Goal: Find contact information: Find specific fact

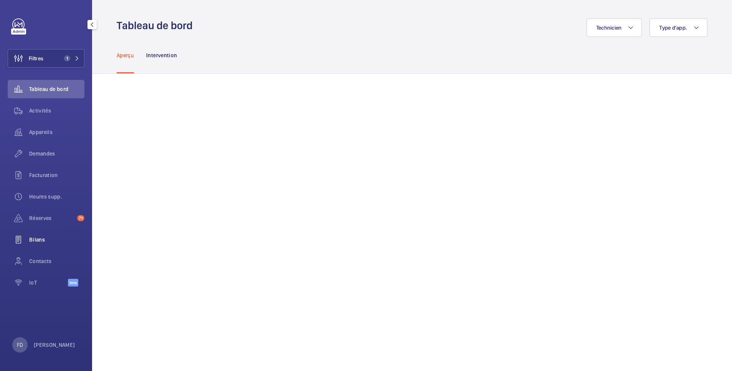
click at [40, 240] on span "Bilans" at bounding box center [56, 240] width 55 height 8
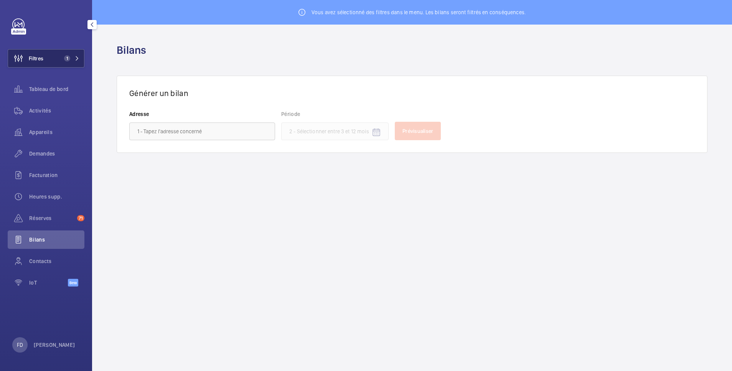
click at [52, 60] on button "Filtres 1" at bounding box center [46, 58] width 77 height 18
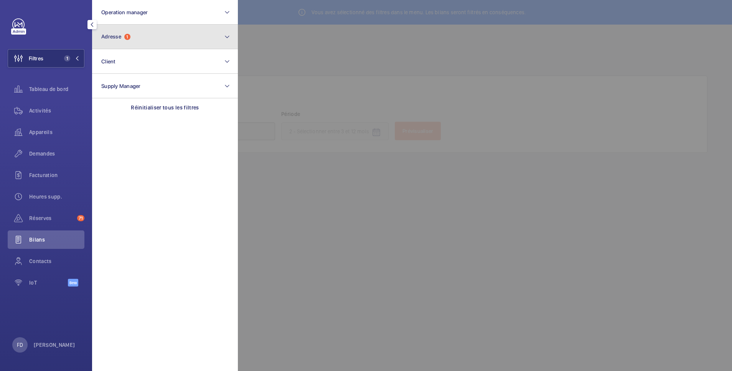
click at [126, 36] on span "1" at bounding box center [127, 37] width 6 height 6
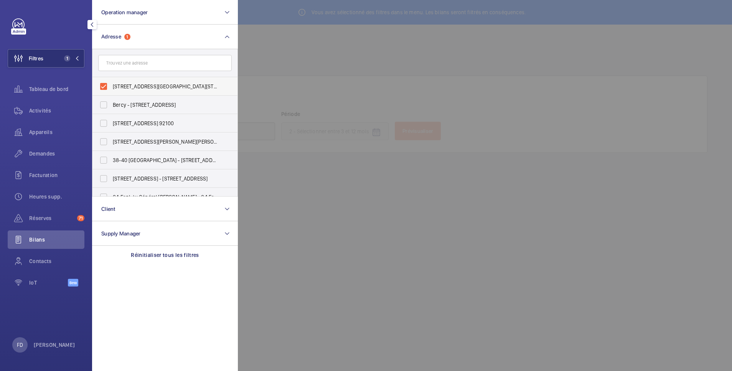
click at [114, 86] on span "10 rue Dieu - 10 rue Dieu, PARIS 75010" at bounding box center [166, 86] width 106 height 8
click at [111, 86] on input "10 rue Dieu - 10 rue Dieu, PARIS 75010" at bounding box center [103, 86] width 15 height 15
checkbox input "false"
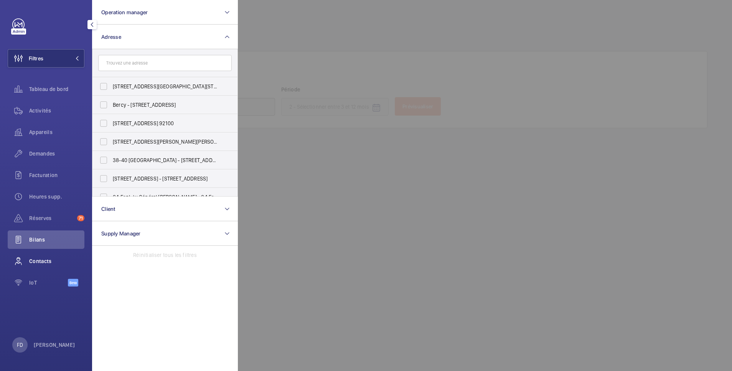
click at [38, 262] on span "Contacts" at bounding box center [56, 261] width 55 height 8
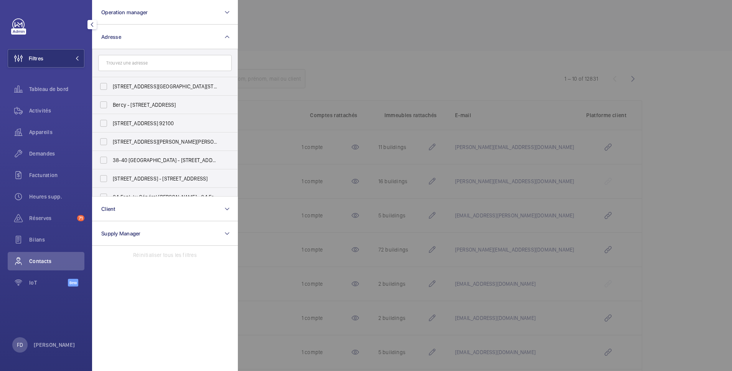
click at [470, 37] on div at bounding box center [604, 185] width 732 height 371
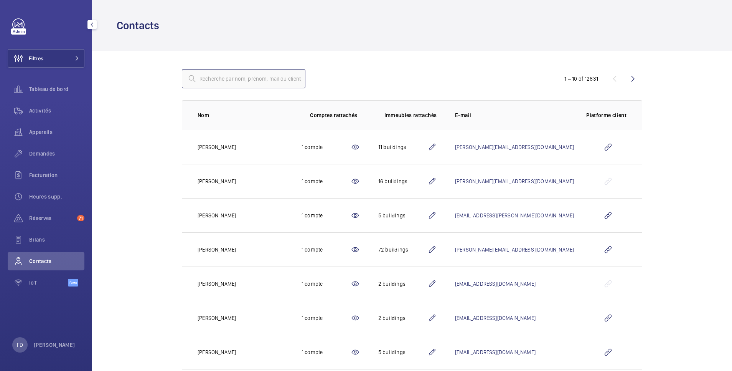
click at [240, 78] on input "text" at bounding box center [244, 78] width 124 height 19
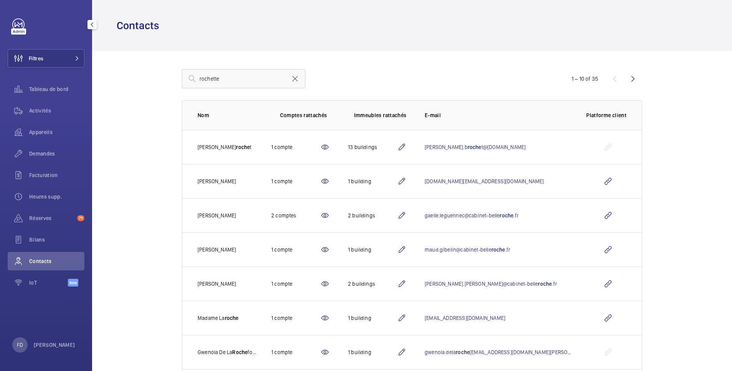
click at [394, 64] on div "rochette 1 – 10 of 35 Nom Comptes rattachés Immeubles rattachés E-mail Platform…" at bounding box center [411, 270] width 509 height 439
drag, startPoint x: 236, startPoint y: 79, endPoint x: 132, endPoint y: 78, distance: 104.0
click at [132, 78] on wm-front-admin-customers "Contacts rochette 1 – 10 of 35 Nom Comptes rattachés Immeubles rattachés E-mail…" at bounding box center [412, 245] width 640 height 490
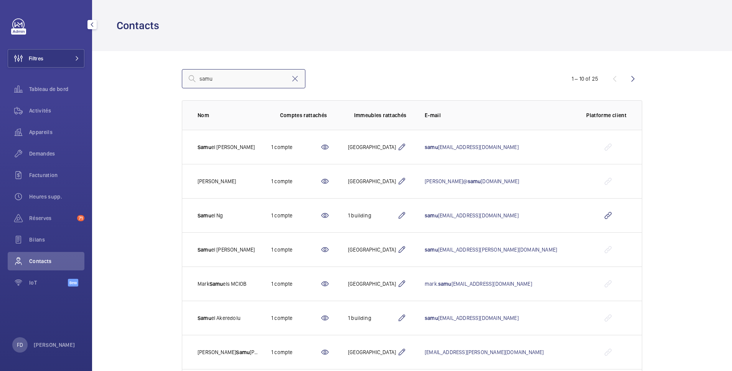
drag, startPoint x: 218, startPoint y: 79, endPoint x: 140, endPoint y: 77, distance: 77.9
click at [140, 77] on wm-front-admin-customers "Contacts samu 1 – 10 of 25 Nom Comptes rattachés Immeubles rattachés E-mail Pla…" at bounding box center [412, 245] width 640 height 490
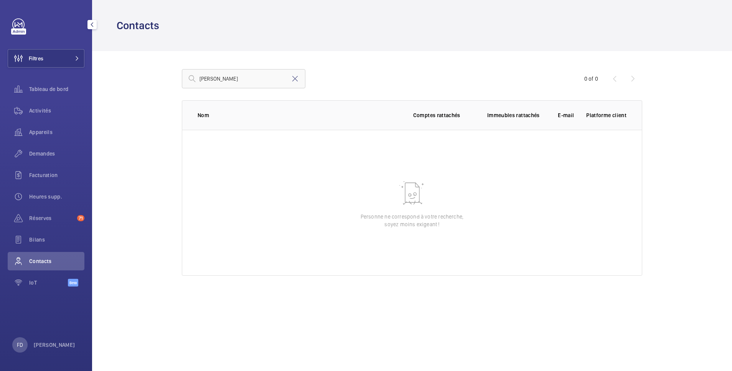
click at [43, 259] on span "Contacts" at bounding box center [56, 261] width 55 height 8
click at [239, 85] on input "paul roche" at bounding box center [244, 78] width 124 height 19
drag, startPoint x: 240, startPoint y: 83, endPoint x: 87, endPoint y: 75, distance: 152.9
click at [87, 75] on mat-sidenav-content "Filtres Tableau de bord Activités Appareils Demandes Facturation Heures supp. R…" at bounding box center [366, 185] width 732 height 371
paste input "Paul Rochett"
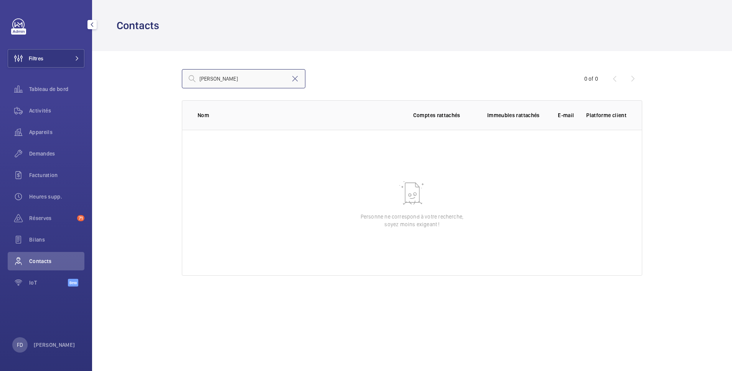
type input "Paul Rochette"
drag, startPoint x: 213, startPoint y: 78, endPoint x: 159, endPoint y: 77, distance: 53.3
click at [159, 77] on div "Paul Rochette 0 of 0 Nom Comptes rattachés Immeubles rattachés E-mail Platforme…" at bounding box center [411, 172] width 509 height 243
click at [252, 75] on input "Paul Rochette" at bounding box center [244, 78] width 124 height 19
click at [252, 74] on input "Paul Rochette" at bounding box center [244, 78] width 124 height 19
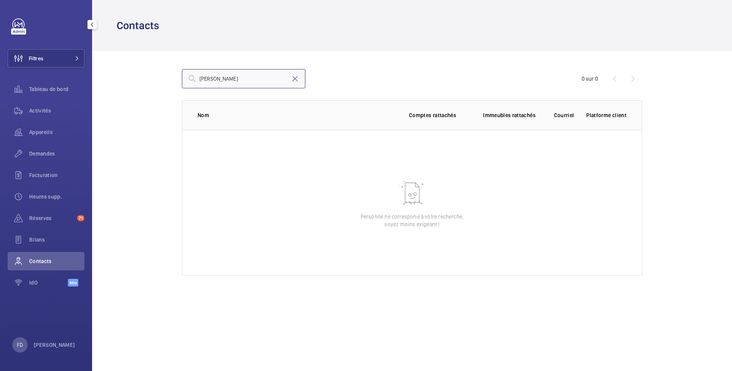
drag, startPoint x: 250, startPoint y: 75, endPoint x: 89, endPoint y: 68, distance: 161.3
click at [89, 68] on mat-sidenav-content "Filtres Tableau de bord Activités Appareils Demandes Facturation Heures supp. R…" at bounding box center [366, 185] width 732 height 371
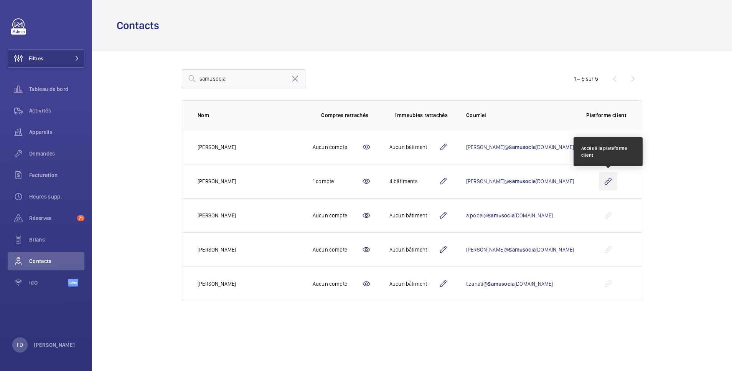
click at [608, 184] on wm-front-icon-button at bounding box center [608, 181] width 18 height 18
click at [607, 180] on wm-front-icon-button at bounding box center [608, 181] width 18 height 18
click at [241, 75] on input "samusocia" at bounding box center [244, 78] width 124 height 19
drag, startPoint x: 240, startPoint y: 77, endPoint x: 127, endPoint y: 72, distance: 112.5
click at [127, 72] on wm-front-admin-customers "Contacts samusocia 1 – 5 sur 5 Nom Comptes rattachés Immeubles rattachés Courri…" at bounding box center [412, 159] width 640 height 319
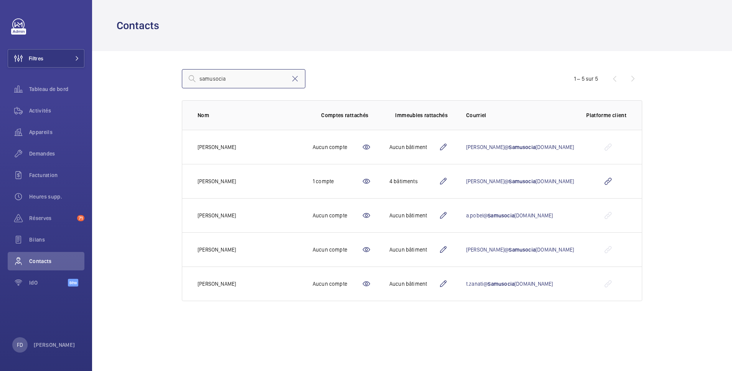
paste input "entretienmaintenance.dimg@samusocial-75.fr"
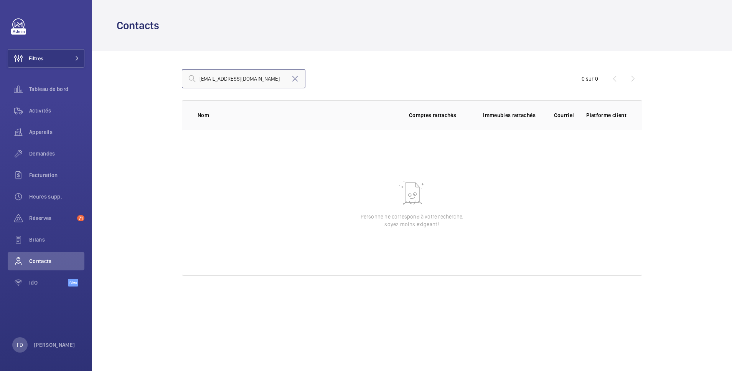
type input "entretienmaintenance.dimg@samusocial-75.fr"
click at [289, 78] on input "entretienmaintenance.dimg@samusocial-75.fr" at bounding box center [244, 78] width 124 height 19
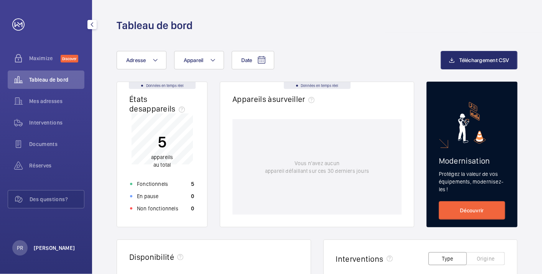
click at [59, 247] on p "[PERSON_NAME]" at bounding box center [54, 248] width 41 height 8
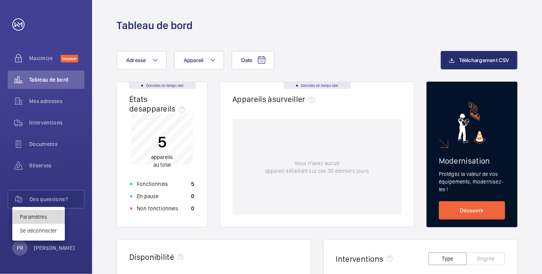
click at [40, 218] on link "Paramètres" at bounding box center [33, 217] width 27 height 6
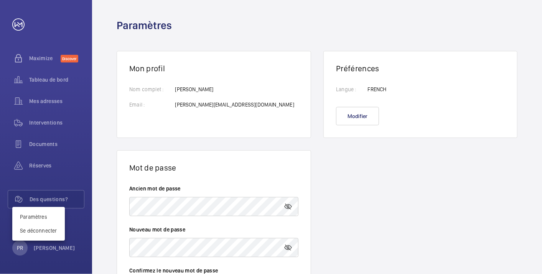
click at [288, 206] on div at bounding box center [271, 137] width 542 height 274
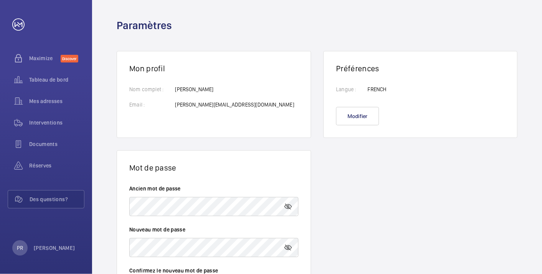
click at [288, 206] on mat-icon at bounding box center [288, 206] width 9 height 9
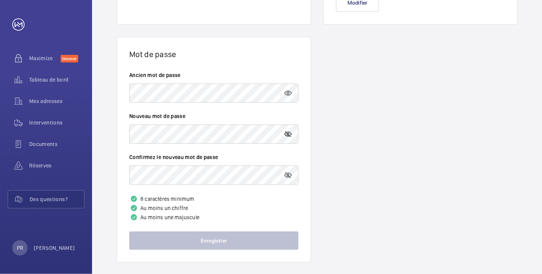
click at [289, 133] on mat-icon at bounding box center [288, 134] width 9 height 9
click at [117, 130] on wm-front-card "Mot de passe Ancien mot de passe Nouveau mot de passe Confirmez le nouveau mot …" at bounding box center [214, 150] width 195 height 226
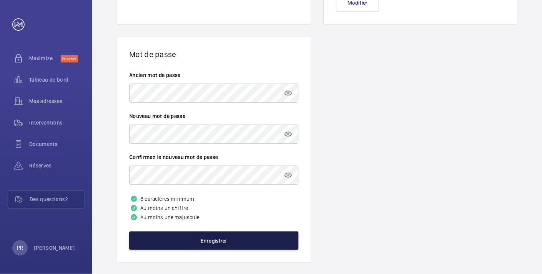
click at [217, 242] on button "Enregistrer" at bounding box center [213, 241] width 169 height 18
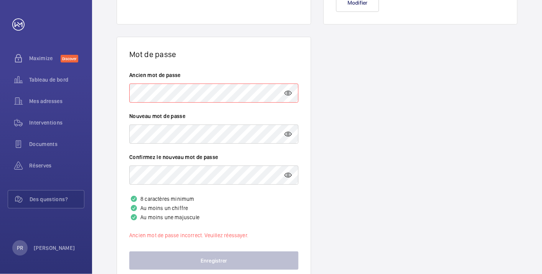
click at [231, 65] on wm-front-card-body "Ancien mot de passe Nouveau mot de passe Confirmez le nouveau mot de passe 8 ca…" at bounding box center [214, 170] width 194 height 223
click at [427, 108] on wm-front-profile "Mon profil Nom complet : Email : Paul ROCHETTE p.rochette@samusocial-75.fr Préf…" at bounding box center [317, 110] width 450 height 382
click at [20, 250] on p "PR" at bounding box center [20, 248] width 6 height 8
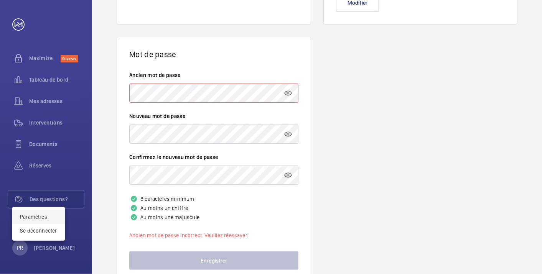
click at [36, 217] on link "Paramètres" at bounding box center [33, 217] width 27 height 6
click at [44, 217] on link "Paramètres" at bounding box center [33, 217] width 27 height 6
click at [220, 93] on div at bounding box center [271, 137] width 542 height 274
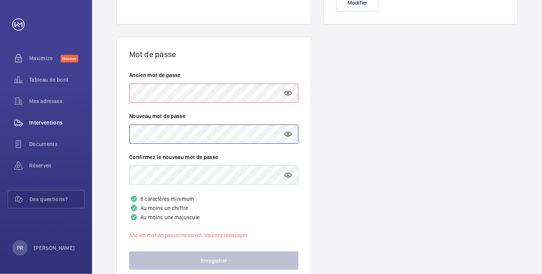
click at [49, 120] on mat-sidenav-content "Maximize Discover Tableau de bord Mes adresses Interventions Documents Réserves…" at bounding box center [271, 137] width 542 height 274
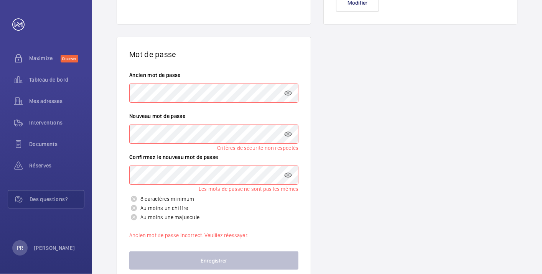
click at [118, 176] on wm-front-card-body "Ancien mot de passe Nouveau mot de passe Critères de sécurité non respectés Con…" at bounding box center [214, 170] width 194 height 223
click at [74, 171] on mat-sidenav-content "Maximize Discover Tableau de bord Mes adresses Interventions Documents Réserves…" at bounding box center [271, 137] width 542 height 274
click at [469, 167] on wm-front-profile "Mon profil Nom complet : Email : Paul ROCHETTE p.rochette@samusocial-75.fr Préf…" at bounding box center [317, 110] width 450 height 382
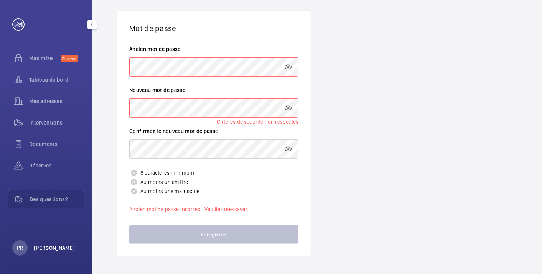
click at [42, 247] on p "[PERSON_NAME]" at bounding box center [54, 248] width 41 height 8
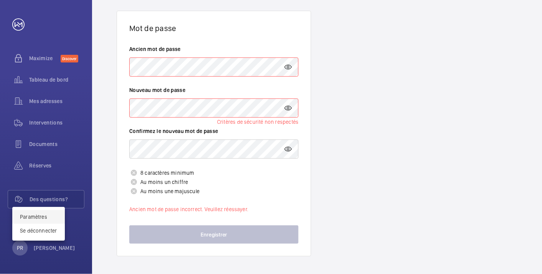
click at [38, 214] on link "Paramètres" at bounding box center [33, 217] width 27 height 6
click at [59, 81] on div at bounding box center [271, 137] width 542 height 274
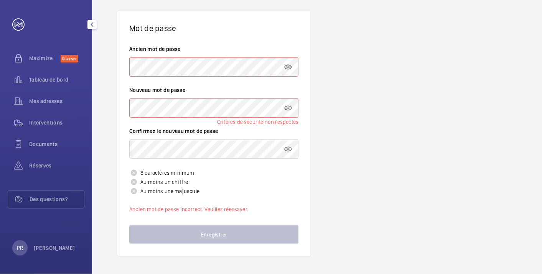
click at [59, 81] on span "Tableau de bord" at bounding box center [56, 80] width 55 height 8
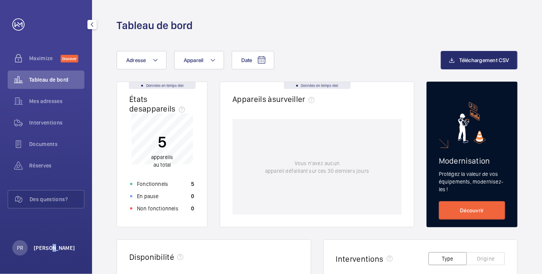
click at [51, 250] on p "[PERSON_NAME]" at bounding box center [54, 248] width 41 height 8
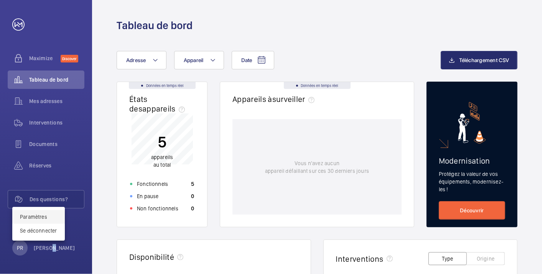
drag, startPoint x: 51, startPoint y: 250, endPoint x: 31, endPoint y: 218, distance: 38.0
click at [31, 218] on link "Paramètres" at bounding box center [33, 217] width 27 height 6
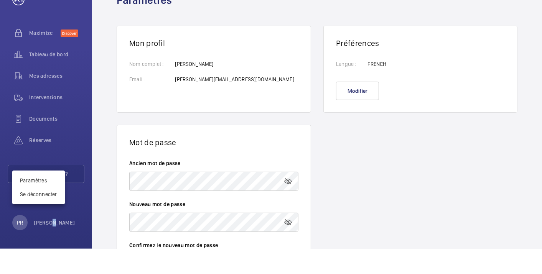
scroll to position [38, 0]
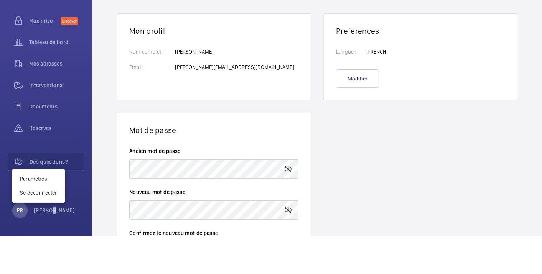
click at [279, 199] on div at bounding box center [212, 226] width 157 height 96
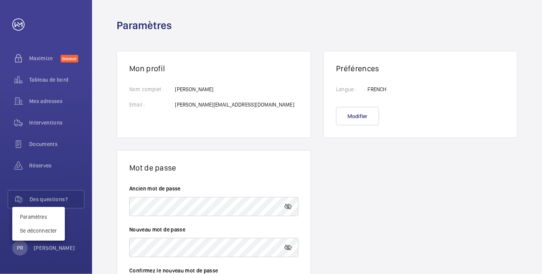
click at [289, 207] on div at bounding box center [271, 137] width 542 height 274
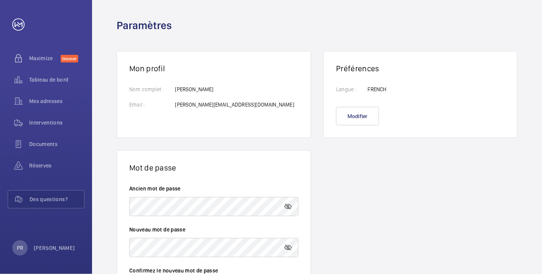
click at [289, 207] on mat-icon at bounding box center [288, 206] width 9 height 9
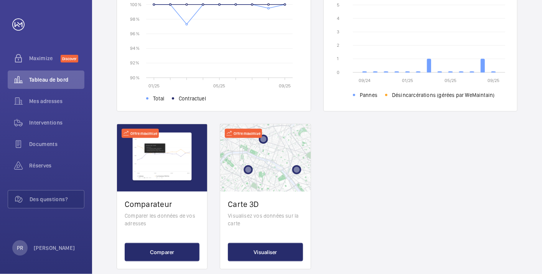
scroll to position [287, 0]
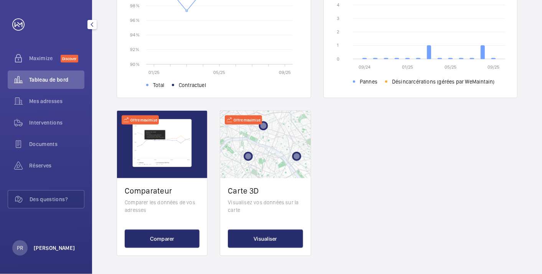
click at [51, 247] on p "[PERSON_NAME]" at bounding box center [54, 248] width 41 height 8
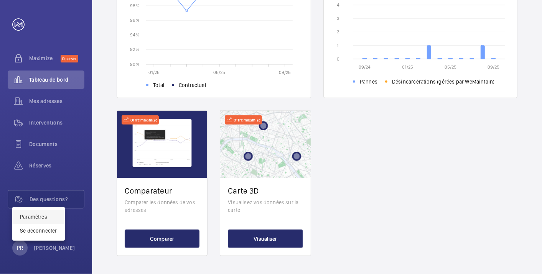
click at [36, 215] on link "Paramètres" at bounding box center [33, 217] width 27 height 6
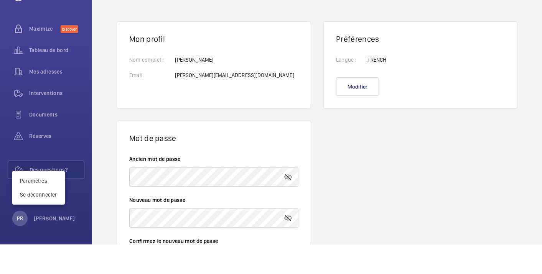
scroll to position [38, 0]
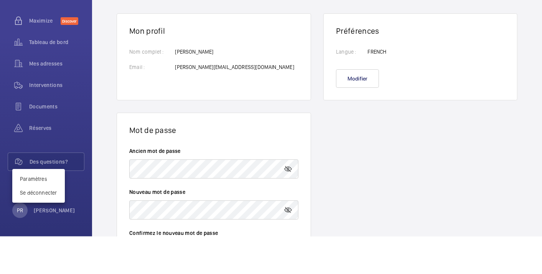
click at [281, 198] on div at bounding box center [212, 226] width 157 height 96
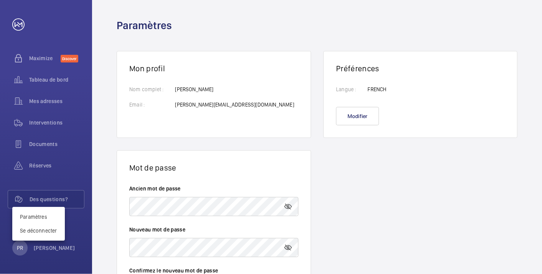
scroll to position [0, 0]
click at [289, 205] on div at bounding box center [271, 137] width 542 height 274
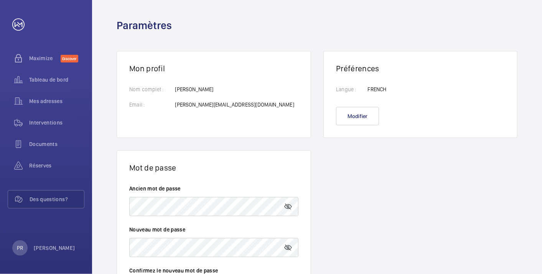
click at [289, 205] on mat-icon at bounding box center [288, 206] width 9 height 9
click at [290, 206] on mat-icon at bounding box center [288, 206] width 9 height 9
click at [287, 249] on mat-icon at bounding box center [288, 247] width 9 height 9
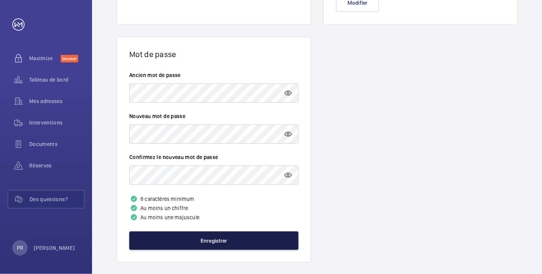
click at [219, 242] on button "Enregistrer" at bounding box center [213, 241] width 169 height 18
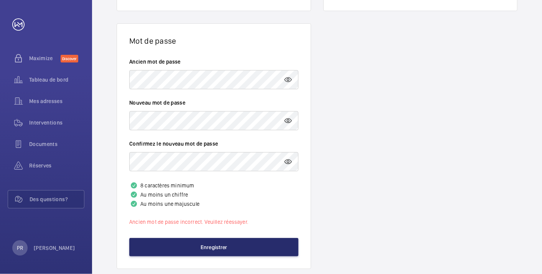
scroll to position [140, 0]
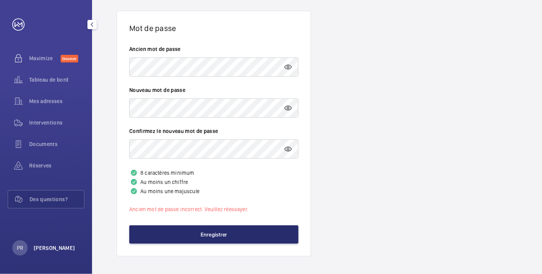
click at [45, 247] on p "[PERSON_NAME]" at bounding box center [54, 248] width 41 height 8
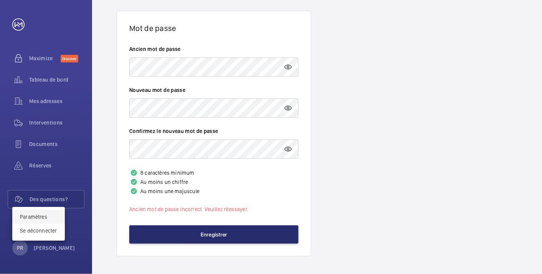
click at [42, 220] on link "Paramètres" at bounding box center [33, 217] width 27 height 6
click at [191, 66] on div at bounding box center [271, 137] width 542 height 274
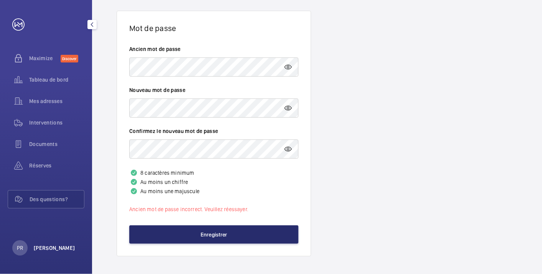
click at [49, 249] on p "[PERSON_NAME]" at bounding box center [54, 248] width 41 height 8
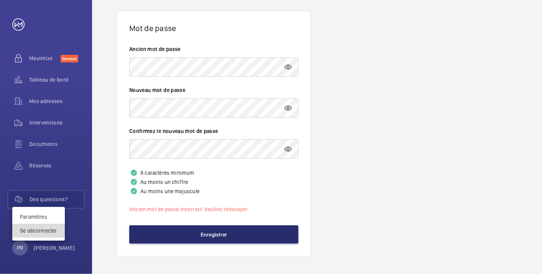
click at [44, 231] on p "Se déconnecter" at bounding box center [38, 231] width 37 height 8
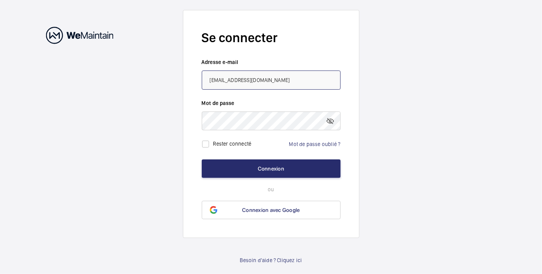
click at [288, 82] on input "gadiel.kalfa@fimincoreim.com" at bounding box center [271, 80] width 139 height 19
drag, startPoint x: 290, startPoint y: 81, endPoint x: 190, endPoint y: 85, distance: 100.2
click at [190, 85] on form "Se connecter Adresse e-mail gadiel.kalfa@fimincoreim.com Mot de passe Rester co…" at bounding box center [271, 124] width 176 height 229
paste input "p.rochette@samusocial-75.fr"
type input "p.rochette@samusocial-75.fr"
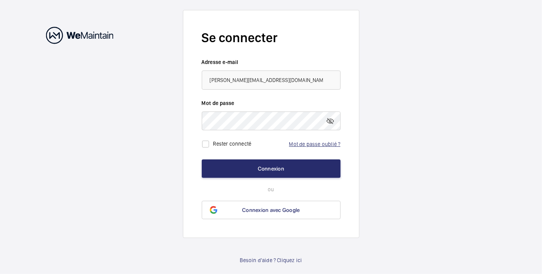
click at [318, 145] on link "Mot de passe oublié ?" at bounding box center [314, 144] width 51 height 6
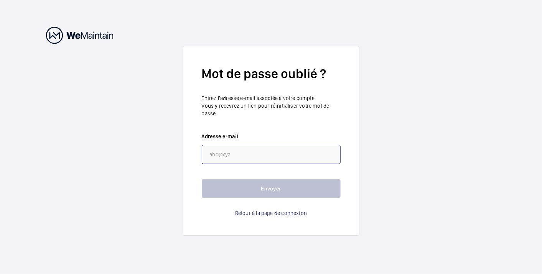
click at [277, 155] on input "email" at bounding box center [271, 154] width 139 height 19
paste input "p.rochette@samusocial-75.fr"
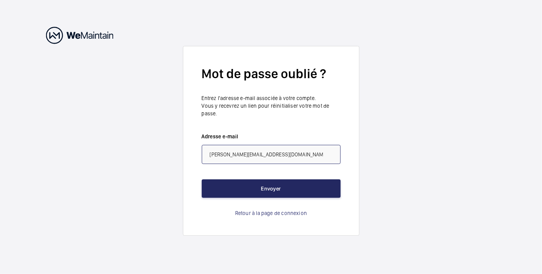
type input "p.rochette@samusocial-75.fr"
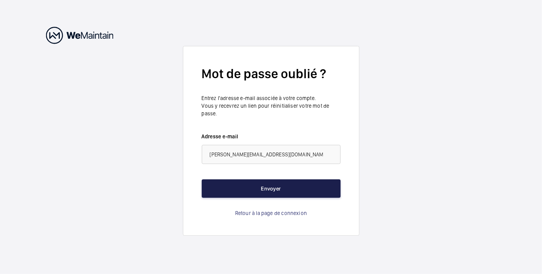
click at [274, 187] on button "Envoyer" at bounding box center [271, 189] width 139 height 18
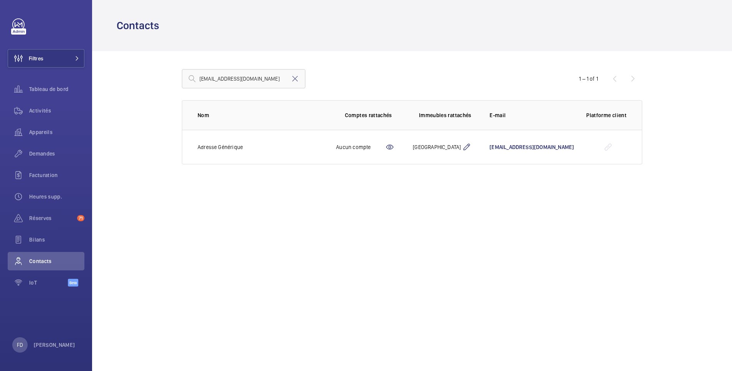
click at [462, 146] on mat-icon at bounding box center [466, 146] width 9 height 9
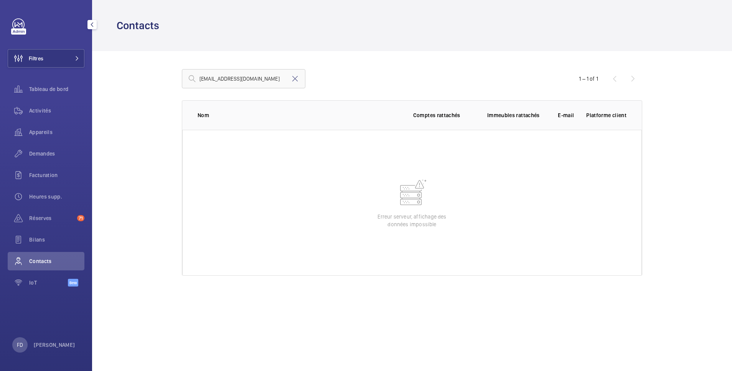
click at [60, 263] on span "Contacts" at bounding box center [56, 261] width 55 height 8
click at [295, 77] on mat-icon at bounding box center [294, 78] width 9 height 9
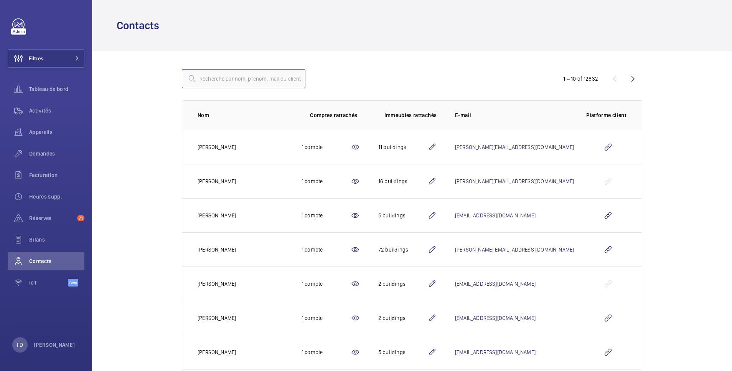
click at [252, 78] on input "text" at bounding box center [244, 78] width 124 height 19
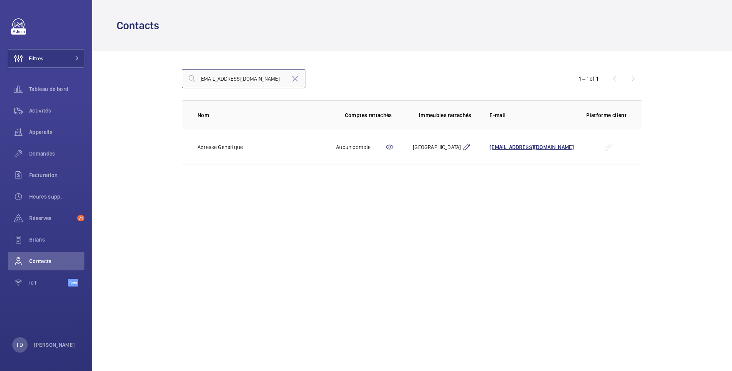
type input "[EMAIL_ADDRESS][DOMAIN_NAME]"
click at [490, 147] on span "[EMAIL_ADDRESS][DOMAIN_NAME]" at bounding box center [532, 147] width 84 height 6
click at [549, 324] on div "Contacts entretienmaintenance.dimg@samusocial-75.fr 1 – 1 of 1 Nom Comptes ratt…" at bounding box center [412, 185] width 640 height 371
click at [462, 149] on mat-icon at bounding box center [466, 146] width 9 height 9
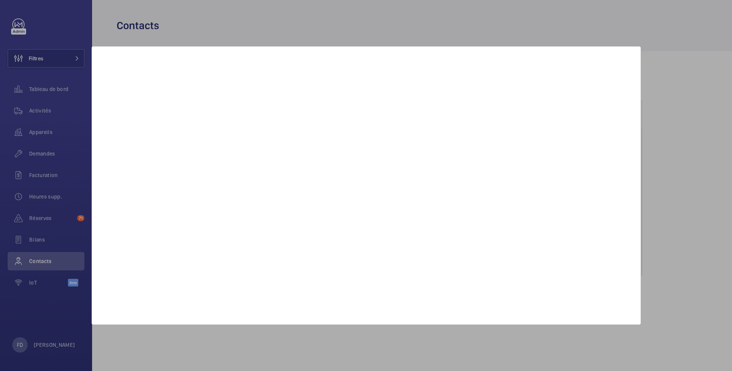
click at [315, 20] on div at bounding box center [366, 185] width 732 height 371
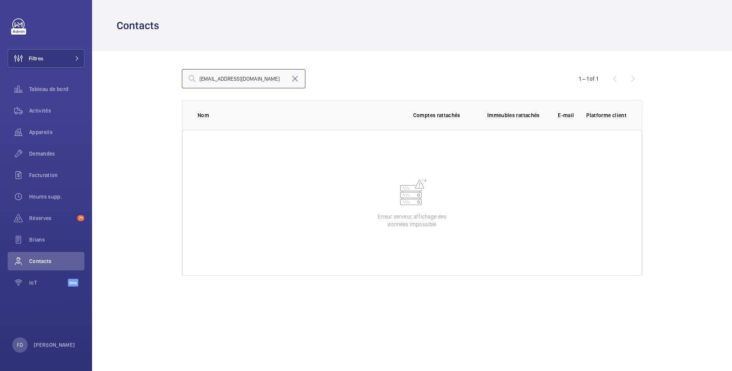
click at [271, 80] on input "[EMAIL_ADDRESS][DOMAIN_NAME]" at bounding box center [244, 78] width 124 height 19
drag, startPoint x: 199, startPoint y: 79, endPoint x: 311, endPoint y: 77, distance: 111.7
click at [311, 77] on div "[EMAIL_ADDRESS][DOMAIN_NAME]" at bounding box center [247, 78] width 131 height 18
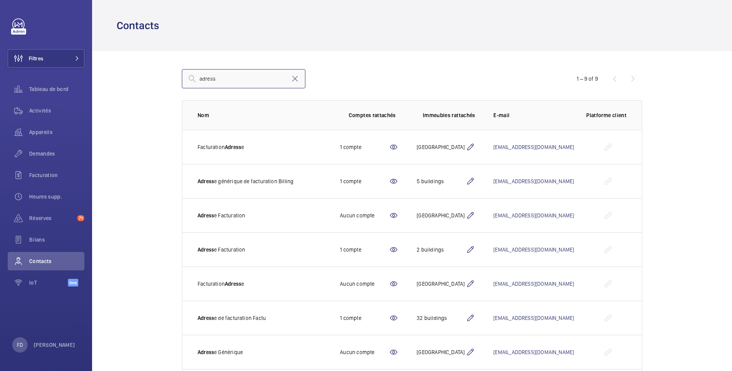
click at [234, 77] on input "adress" at bounding box center [244, 78] width 124 height 19
drag, startPoint x: 234, startPoint y: 77, endPoint x: 124, endPoint y: 74, distance: 109.4
click at [124, 74] on wm-front-admin-customers "Contacts adress 1 – 9 of 9 Nom Comptes rattachés Immeubles rattachés E-mail Pla…" at bounding box center [412, 228] width 640 height 456
type input "[EMAIL_ADDRESS][DOMAIN_NAME]"
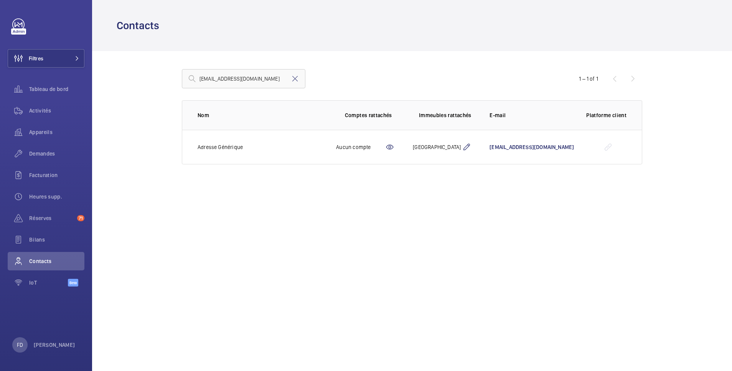
click at [385, 146] on mat-icon at bounding box center [389, 146] width 9 height 9
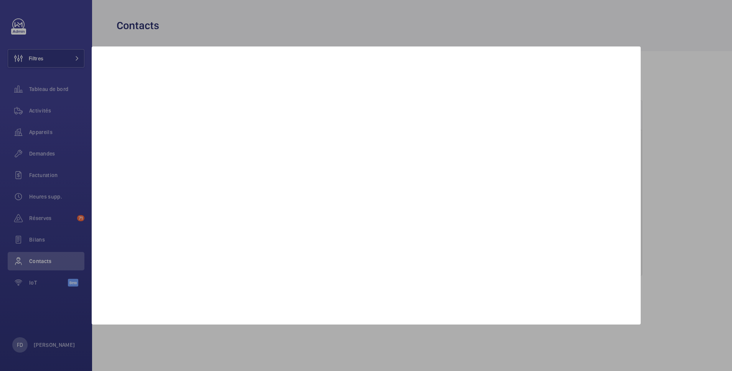
click at [42, 223] on div at bounding box center [366, 185] width 732 height 371
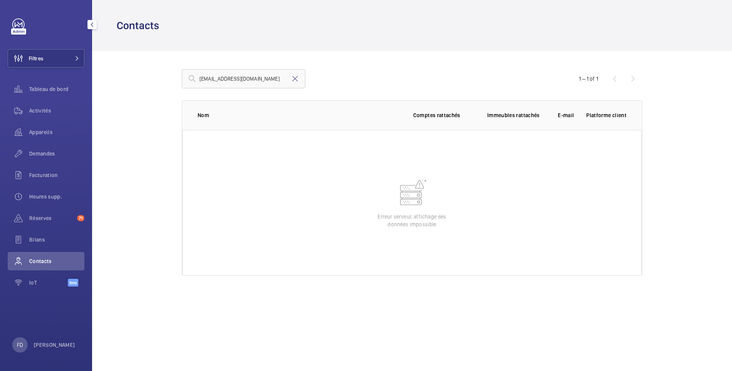
drag, startPoint x: 32, startPoint y: 263, endPoint x: 38, endPoint y: 261, distance: 6.1
click at [33, 262] on span "Contacts" at bounding box center [56, 261] width 55 height 8
click at [296, 76] on mat-icon at bounding box center [294, 78] width 9 height 9
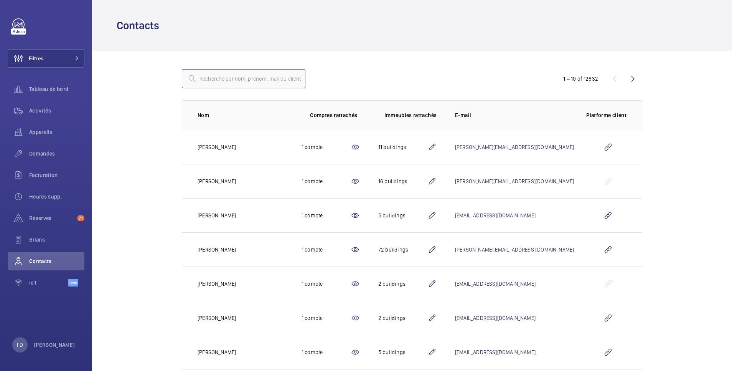
click at [212, 75] on input "text" at bounding box center [244, 78] width 124 height 19
paste input "Adresse"
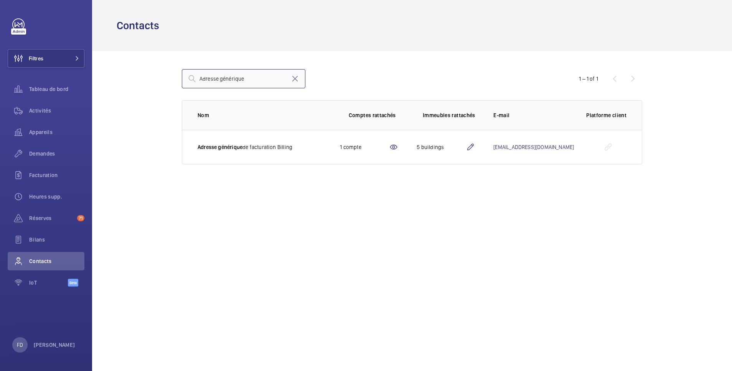
drag, startPoint x: 251, startPoint y: 78, endPoint x: 190, endPoint y: 71, distance: 61.0
click at [190, 71] on input "Adresse générique" at bounding box center [244, 78] width 124 height 19
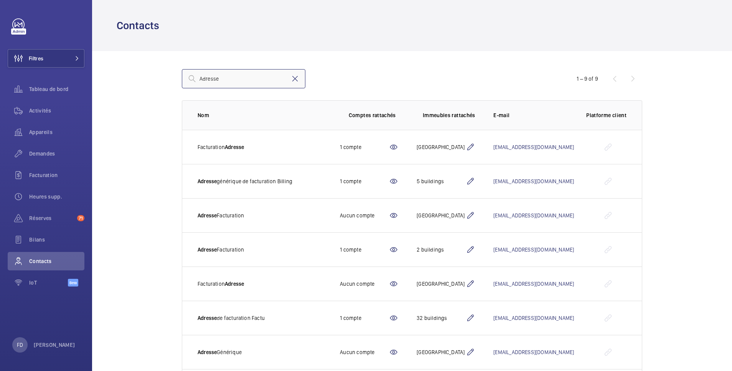
type input "Adresse"
click at [290, 75] on mat-icon at bounding box center [294, 78] width 9 height 9
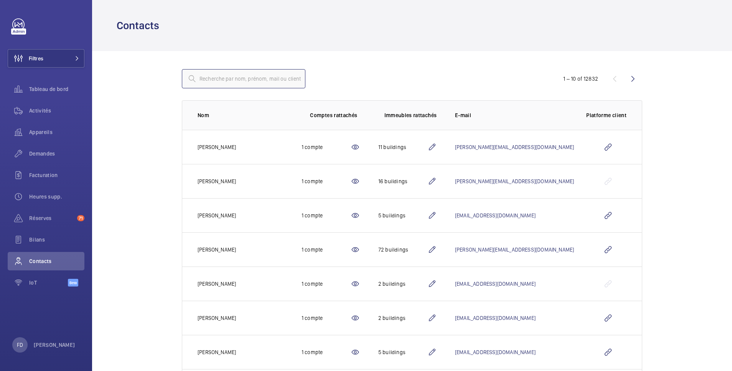
click at [200, 81] on input "text" at bounding box center [244, 78] width 124 height 19
paste input "[EMAIL_ADDRESS][DOMAIN_NAME]"
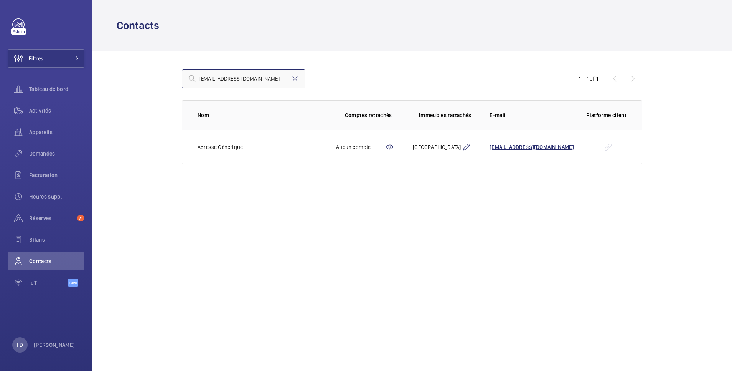
type input "[EMAIL_ADDRESS][DOMAIN_NAME]"
click at [492, 148] on span "[EMAIL_ADDRESS][DOMAIN_NAME]" at bounding box center [532, 147] width 84 height 6
click at [525, 87] on div "[EMAIL_ADDRESS][DOMAIN_NAME]" at bounding box center [366, 78] width 368 height 18
click at [385, 148] on mat-icon at bounding box center [389, 146] width 9 height 9
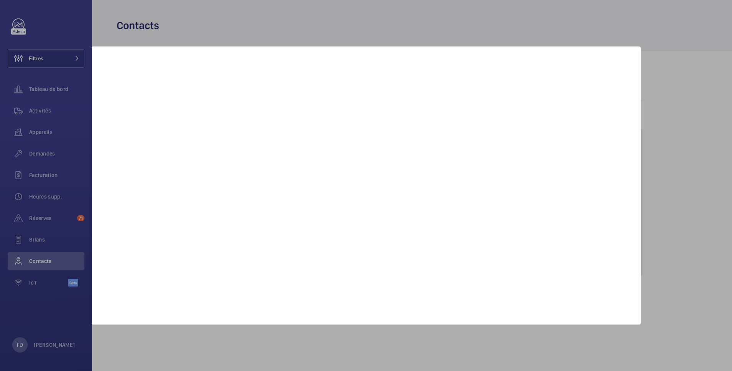
click at [48, 259] on div at bounding box center [366, 185] width 732 height 371
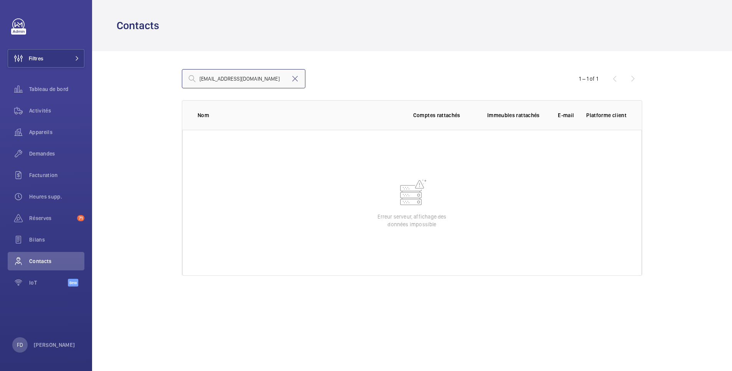
click at [277, 81] on input "[EMAIL_ADDRESS][DOMAIN_NAME]" at bounding box center [244, 78] width 124 height 19
click at [295, 76] on mat-icon at bounding box center [294, 78] width 9 height 9
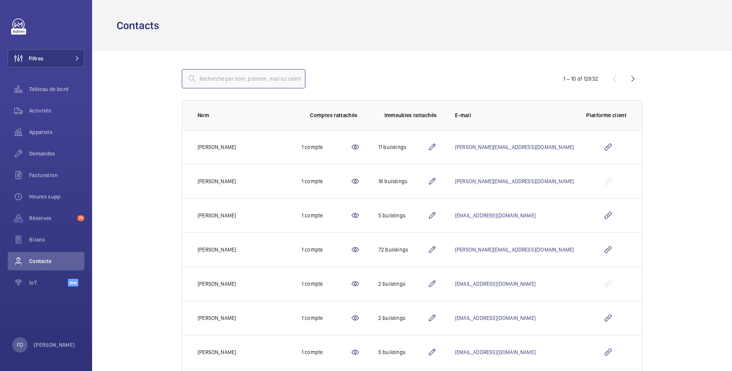
click at [277, 79] on input "text" at bounding box center [244, 78] width 124 height 19
click at [54, 59] on button "Filtres" at bounding box center [46, 58] width 77 height 18
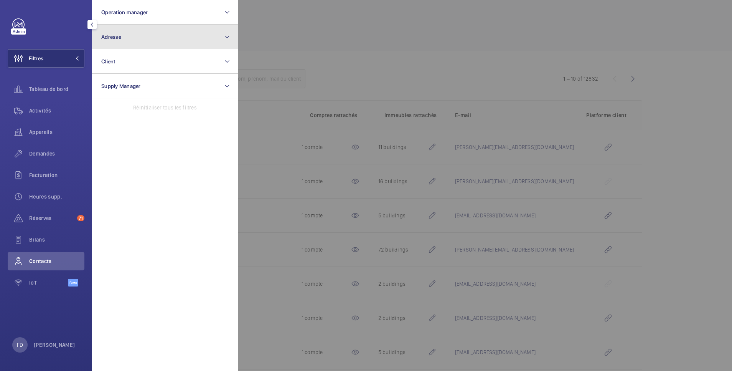
click at [146, 44] on button "Adresse" at bounding box center [165, 37] width 146 height 25
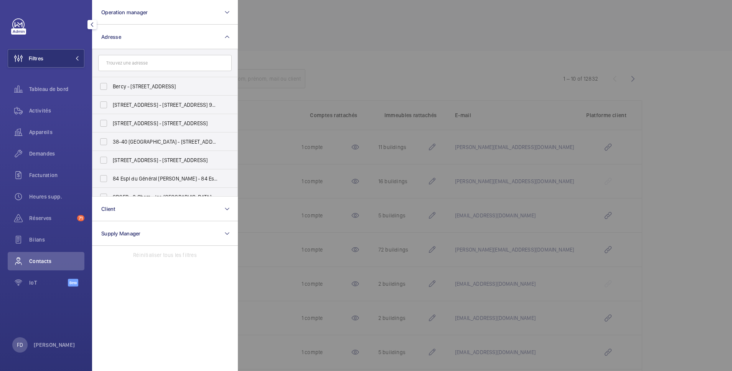
click at [307, 28] on div at bounding box center [604, 185] width 732 height 371
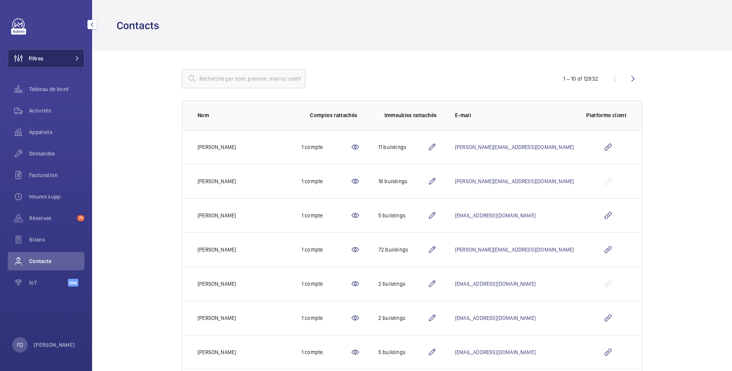
click at [55, 63] on button "Filtres" at bounding box center [46, 58] width 77 height 18
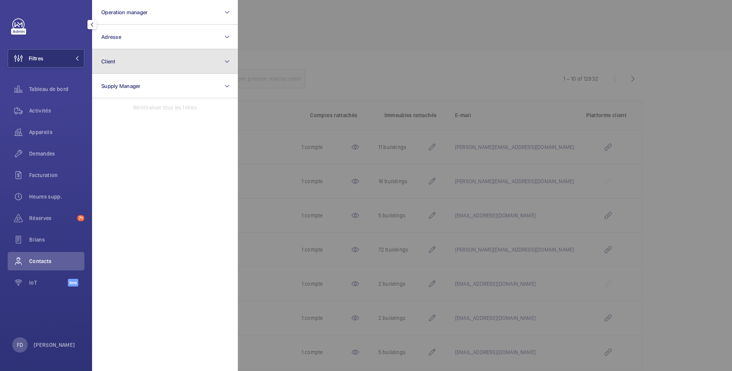
click at [117, 64] on button "Client" at bounding box center [165, 61] width 146 height 25
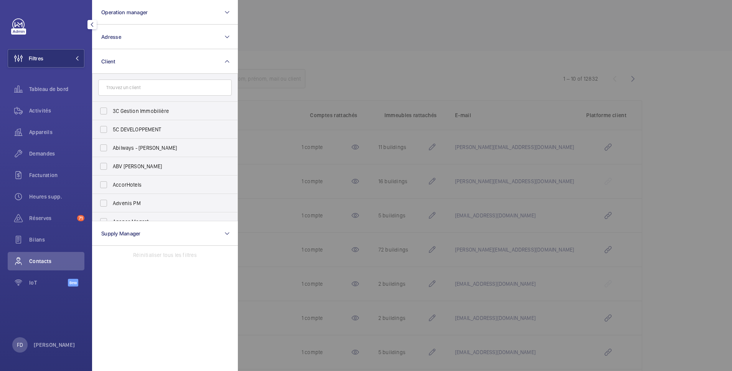
click at [129, 85] on input "text" at bounding box center [165, 87] width 134 height 16
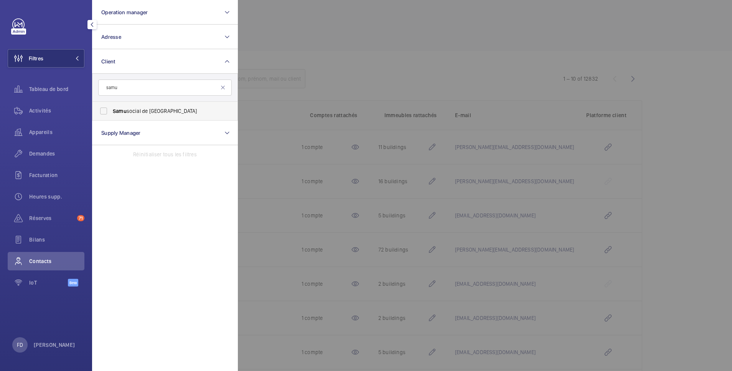
type input "samu"
click at [111, 112] on label "Samu social de Paris" at bounding box center [159, 111] width 134 height 18
click at [111, 112] on input "Samu social de Paris" at bounding box center [103, 110] width 15 height 15
checkbox input "true"
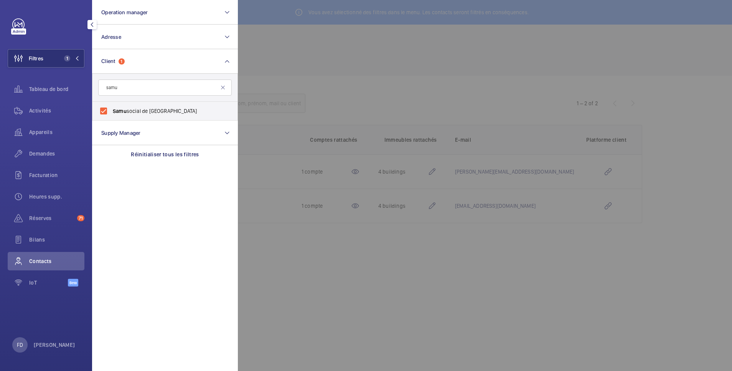
click at [346, 36] on div at bounding box center [604, 185] width 732 height 371
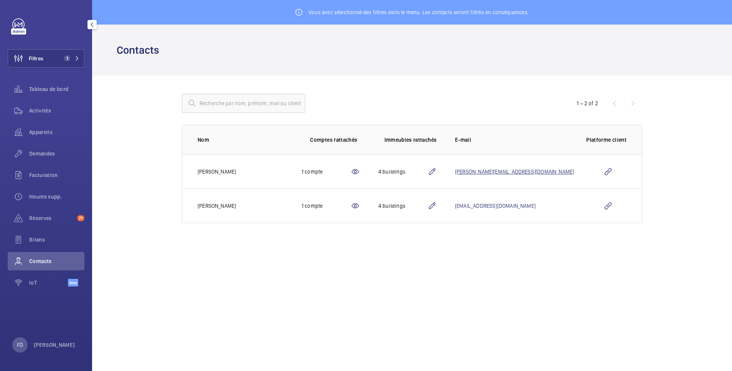
click at [547, 173] on link "p.rochette@samusocial-75.fr" at bounding box center [514, 171] width 119 height 6
click at [557, 51] on div "Contacts" at bounding box center [412, 50] width 591 height 14
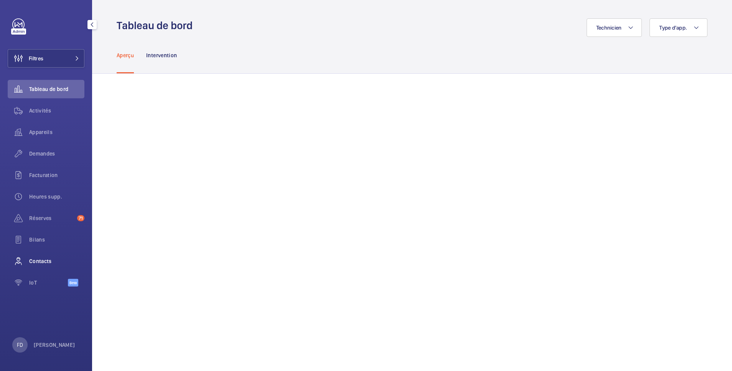
click at [45, 260] on span "Contacts" at bounding box center [56, 261] width 55 height 8
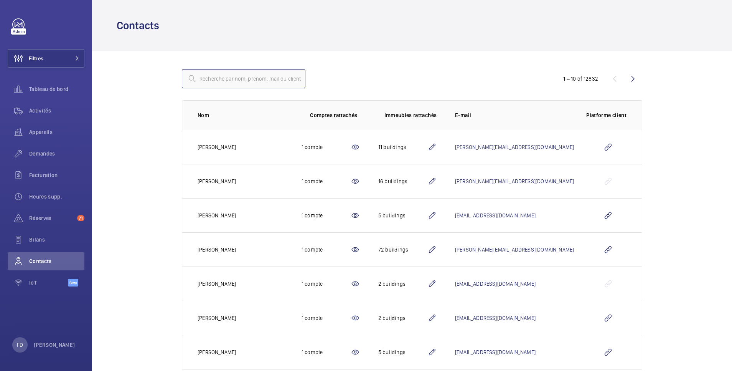
click at [226, 77] on input "text" at bounding box center [244, 78] width 124 height 19
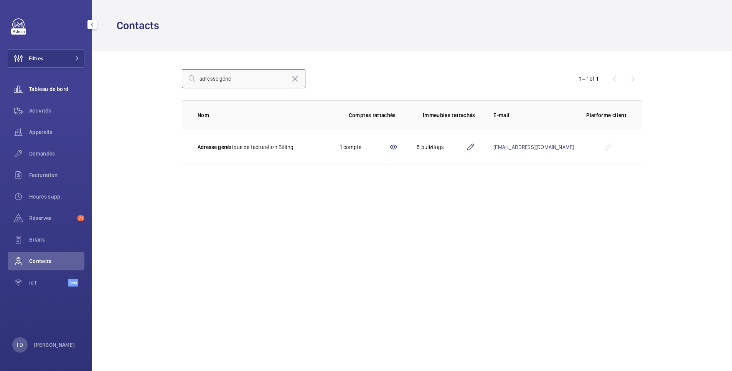
drag, startPoint x: 221, startPoint y: 78, endPoint x: 69, endPoint y: 81, distance: 151.9
click at [69, 81] on mat-sidenav-content "Filtres Tableau de bord Activités Appareils Demandes Facturation Heures supp. R…" at bounding box center [366, 185] width 732 height 371
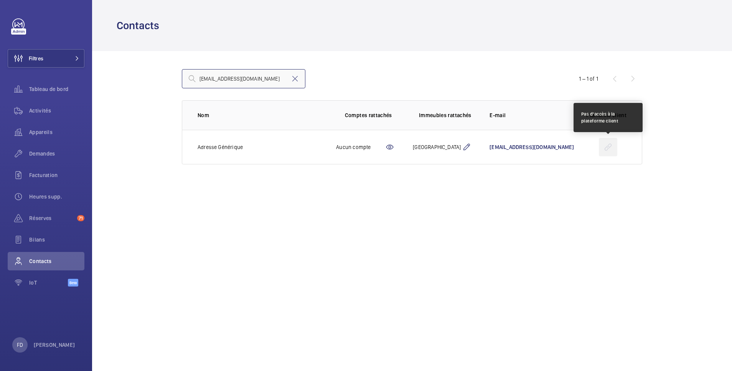
type input "[EMAIL_ADDRESS][DOMAIN_NAME]"
click at [610, 147] on wm-front-icon-button at bounding box center [608, 147] width 18 height 18
click at [562, 147] on span "[EMAIL_ADDRESS][DOMAIN_NAME]" at bounding box center [532, 147] width 84 height 6
click at [542, 52] on div "[EMAIL_ADDRESS][DOMAIN_NAME] 1 – 1 of 1 Nom Comptes rattachés Immeubles rattach…" at bounding box center [411, 117] width 509 height 132
click at [295, 76] on mat-icon at bounding box center [294, 78] width 9 height 9
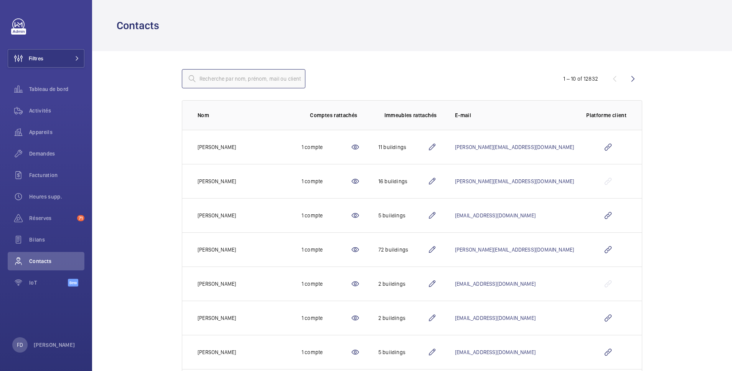
click at [267, 83] on input "text" at bounding box center [244, 78] width 124 height 19
click at [266, 79] on input "text" at bounding box center [244, 78] width 124 height 19
click at [208, 78] on input "text" at bounding box center [244, 78] width 124 height 19
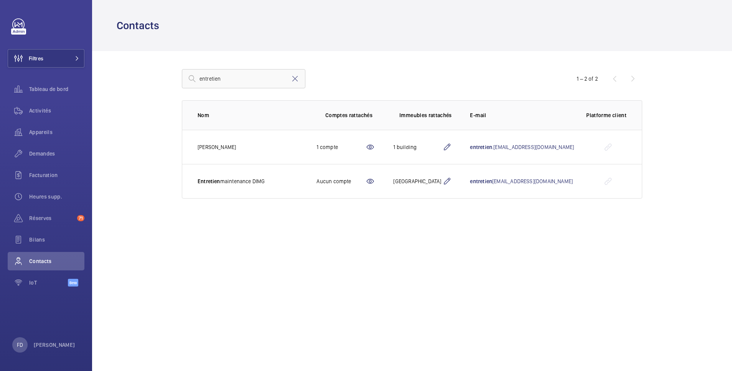
click at [366, 180] on mat-icon at bounding box center [370, 180] width 9 height 9
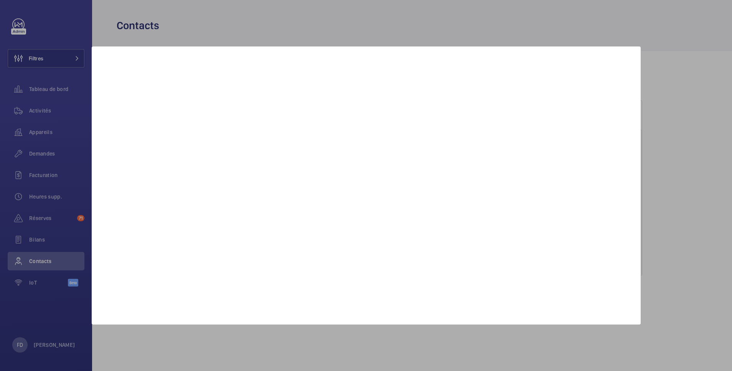
click at [388, 21] on div at bounding box center [366, 185] width 732 height 371
click at [41, 266] on div at bounding box center [366, 185] width 732 height 371
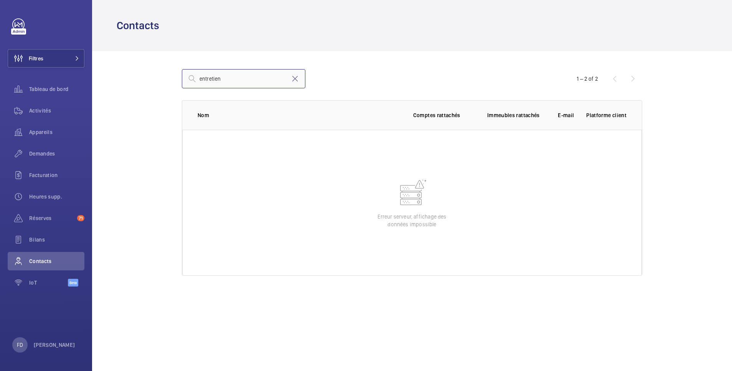
click at [247, 78] on input "entretien" at bounding box center [244, 78] width 124 height 19
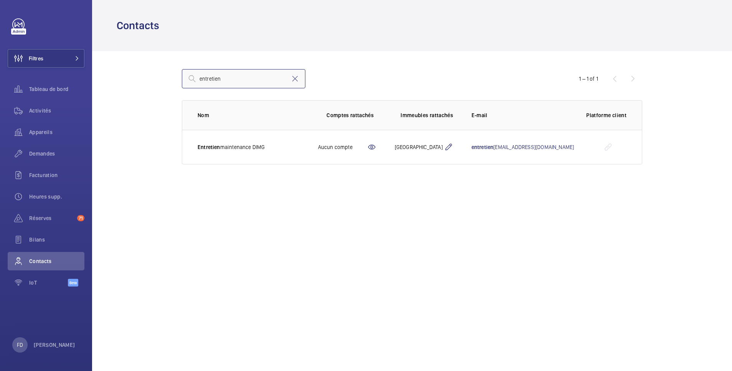
type input "entretien"
click at [293, 80] on mat-icon at bounding box center [294, 78] width 9 height 9
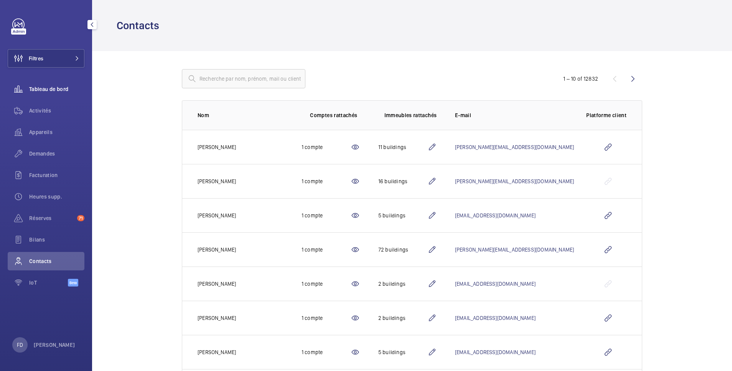
click at [48, 90] on span "Tableau de bord" at bounding box center [56, 89] width 55 height 8
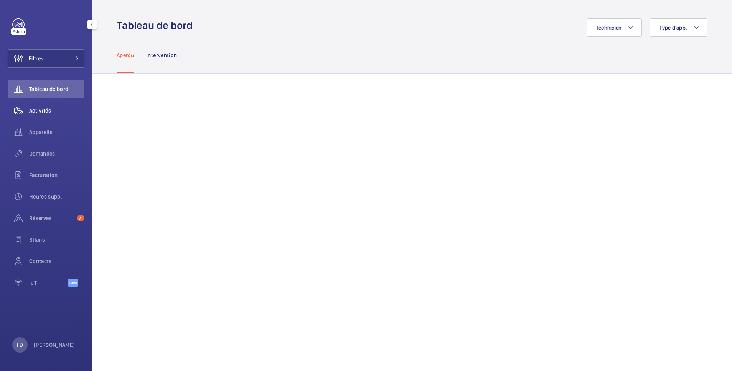
click at [38, 112] on span "Activités" at bounding box center [56, 111] width 55 height 8
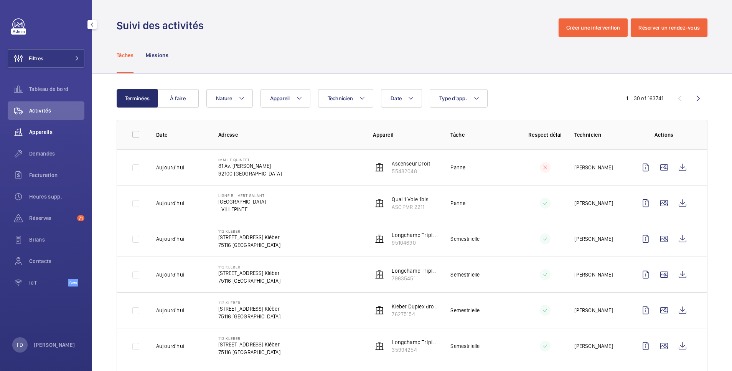
click at [43, 133] on span "Appareils" at bounding box center [56, 132] width 55 height 8
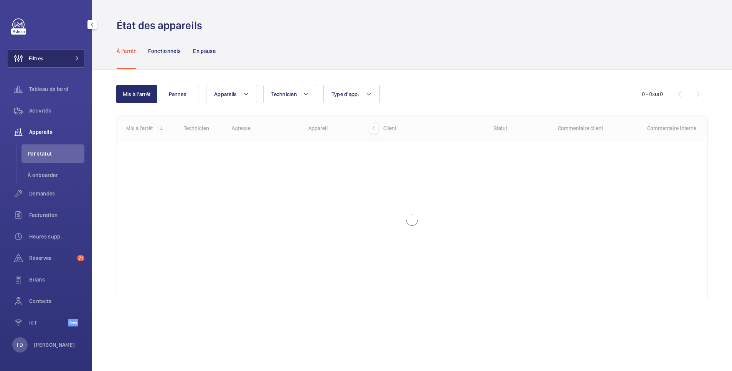
click at [37, 56] on span "Filtres" at bounding box center [36, 58] width 15 height 8
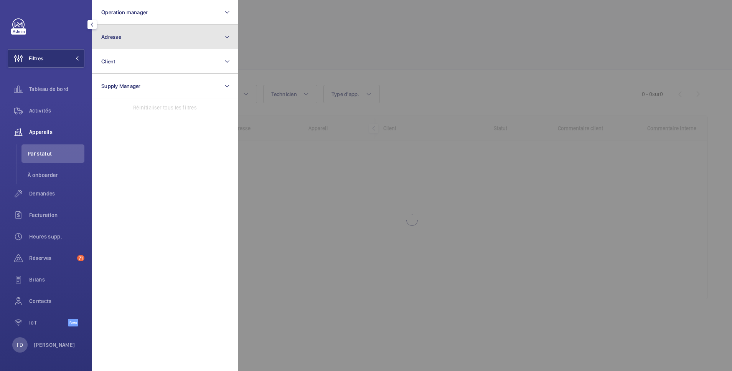
click at [140, 43] on button "Adresse" at bounding box center [165, 37] width 146 height 25
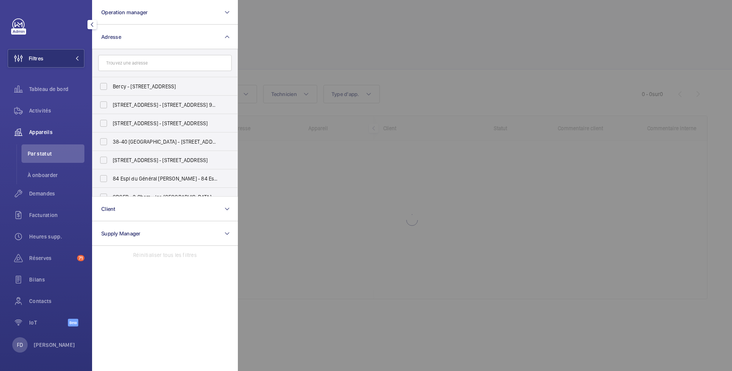
click at [142, 66] on input "text" at bounding box center [165, 63] width 134 height 16
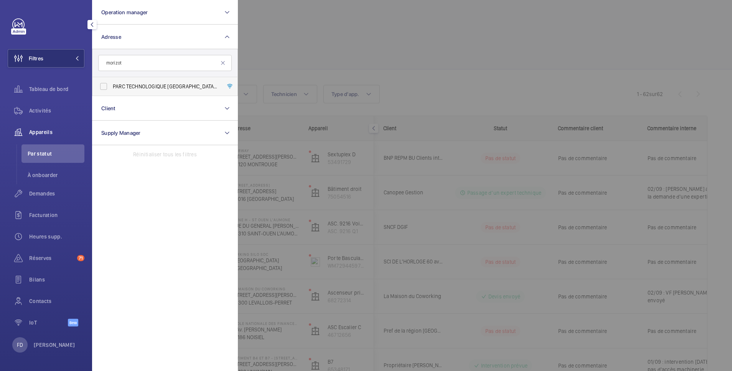
type input "morizot"
click at [107, 85] on label "PARC TECHNOLOGIQUE LYON BAT.B4 - PLACE BERTHE MORIZOT , SAINT PRIEST 69800" at bounding box center [159, 86] width 134 height 18
click at [107, 85] on input "PARC TECHNOLOGIQUE LYON BAT.B4 - PLACE BERTHE MORIZOT , SAINT PRIEST 69800" at bounding box center [103, 86] width 15 height 15
checkbox input "true"
click at [305, 29] on div at bounding box center [604, 185] width 732 height 371
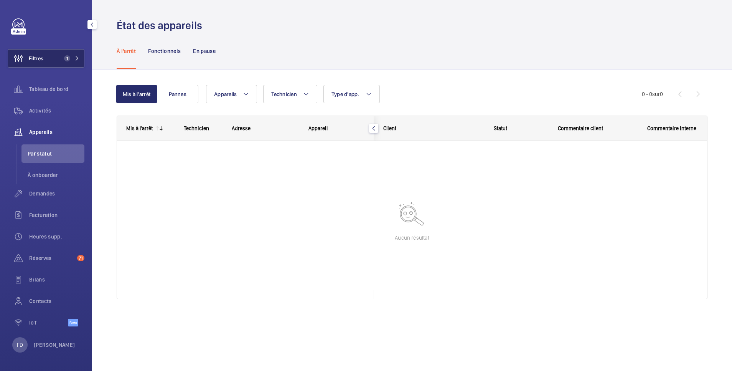
click at [51, 61] on button "Filtres 1" at bounding box center [46, 58] width 77 height 18
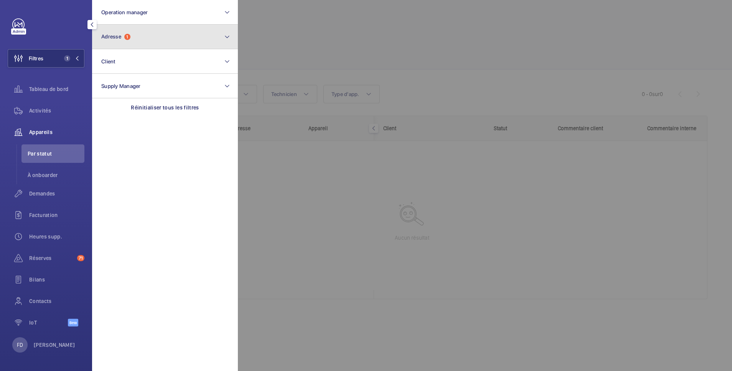
click at [145, 36] on button "Adresse 1" at bounding box center [165, 37] width 146 height 25
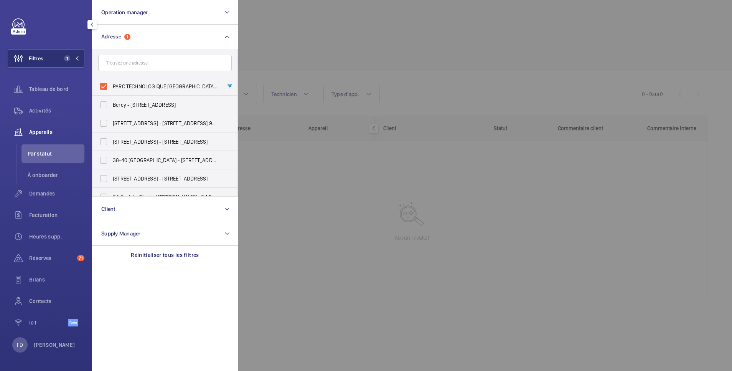
click at [302, 49] on div at bounding box center [604, 185] width 732 height 371
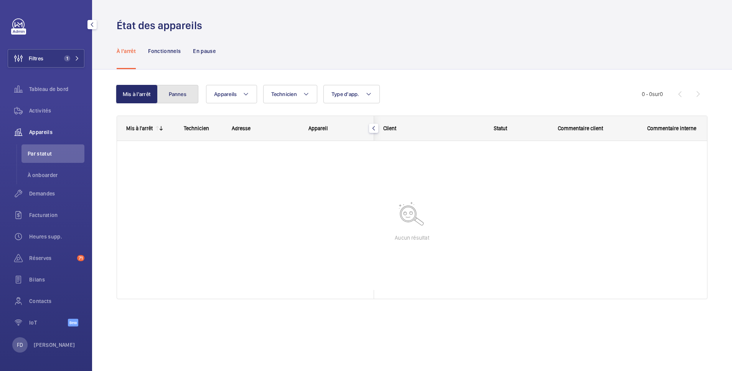
click at [174, 93] on button "Pannes" at bounding box center [177, 94] width 41 height 18
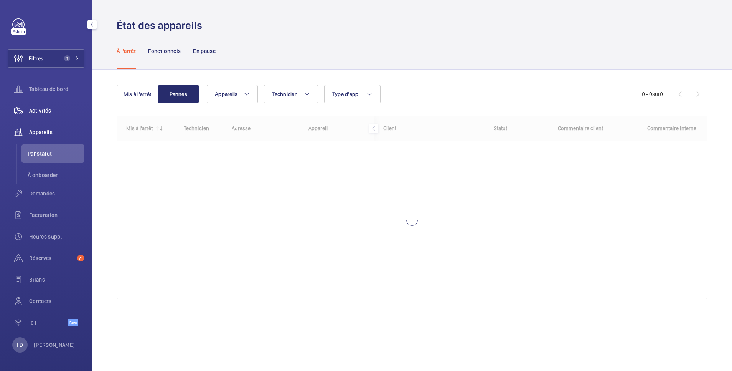
click at [41, 112] on span "Activités" at bounding box center [56, 111] width 55 height 8
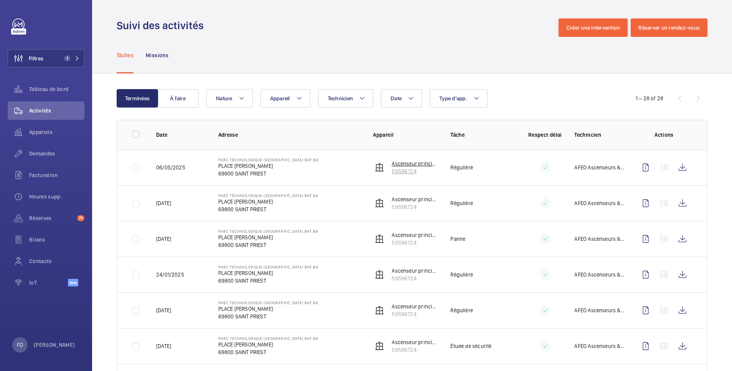
click at [406, 170] on p "59596724" at bounding box center [415, 171] width 46 height 8
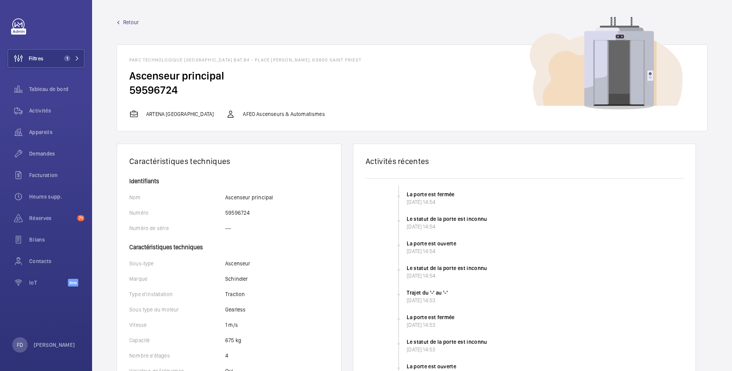
click at [129, 20] on span "Retour" at bounding box center [131, 22] width 16 height 8
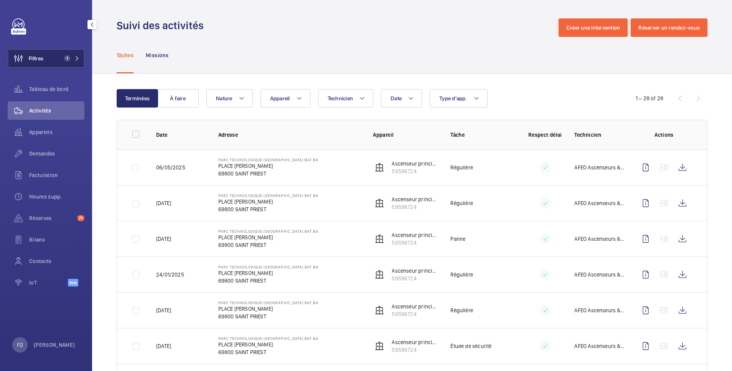
click at [47, 58] on button "Filtres 1" at bounding box center [46, 58] width 77 height 18
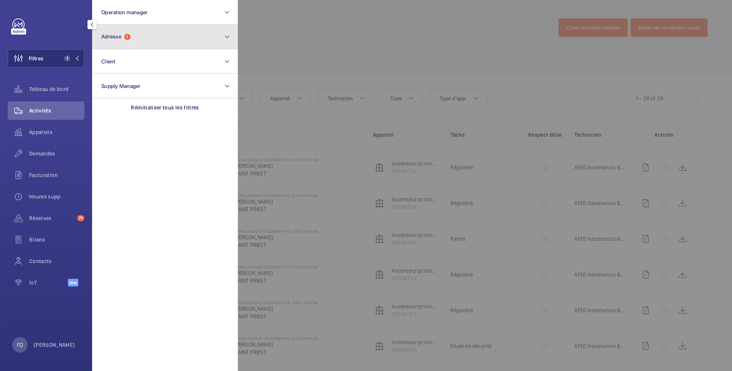
click at [150, 36] on button "Adresse 1" at bounding box center [165, 37] width 146 height 25
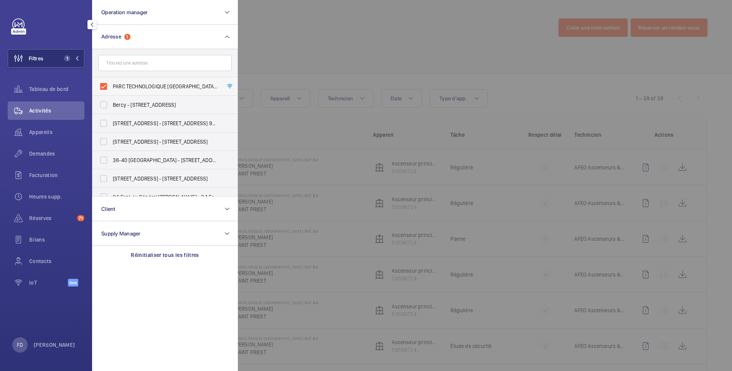
click at [107, 86] on label "PARC TECHNOLOGIQUE LYON BAT.B4 - PLACE BERTHE MORIZOT, SAINT PRIEST 69800" at bounding box center [159, 86] width 134 height 18
click at [107, 86] on input "PARC TECHNOLOGIQUE LYON BAT.B4 - PLACE BERTHE MORIZOT, SAINT PRIEST 69800" at bounding box center [103, 86] width 15 height 15
checkbox input "false"
click at [172, 63] on input "text" at bounding box center [165, 63] width 134 height 16
type input "b3"
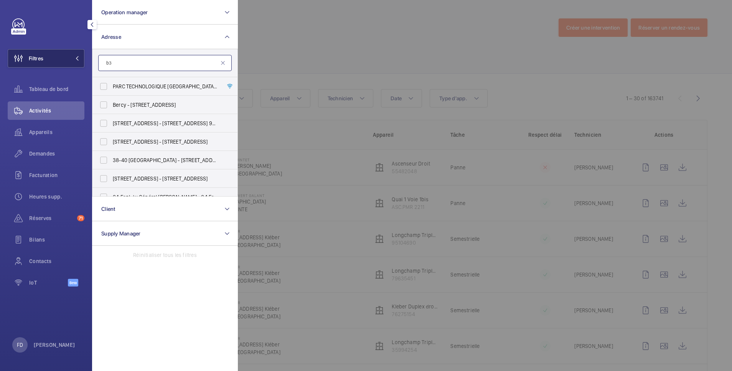
drag, startPoint x: 171, startPoint y: 63, endPoint x: 75, endPoint y: 65, distance: 96.7
click at [75, 65] on wm-front-sidebar-menu-filter "Filtres Operation manager Adresse b3 PARC TECHNOLOGIQUE LYON BAT.B4 - PLACE BER…" at bounding box center [46, 58] width 77 height 18
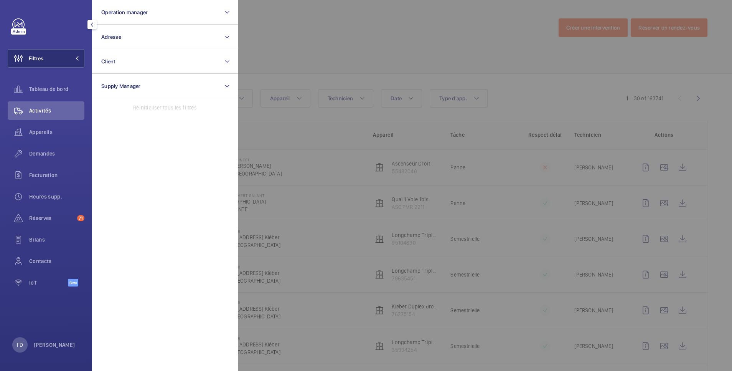
click at [288, 37] on div at bounding box center [604, 185] width 732 height 371
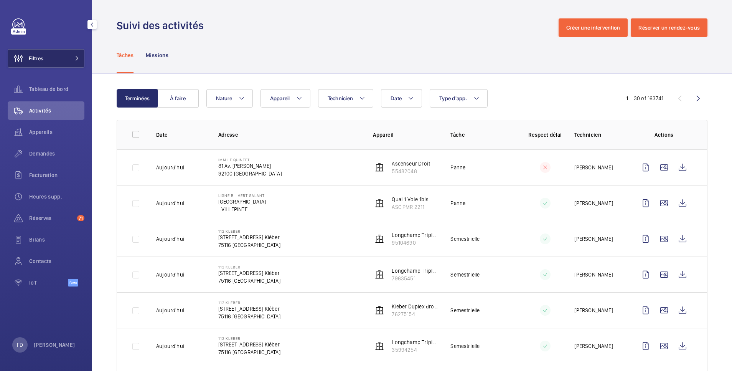
click at [46, 59] on button "Filtres" at bounding box center [46, 58] width 77 height 18
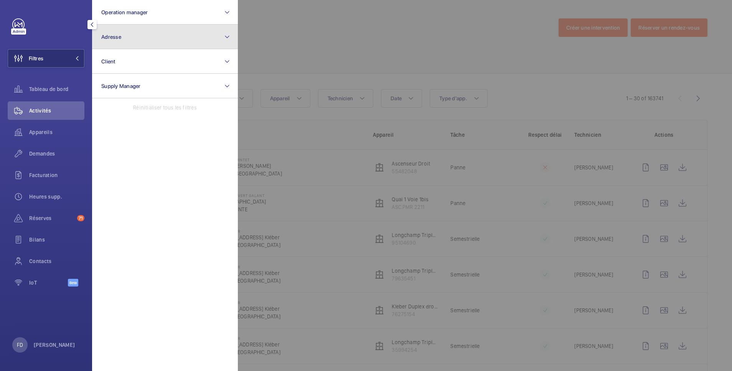
click at [131, 37] on button "Adresse" at bounding box center [165, 37] width 146 height 25
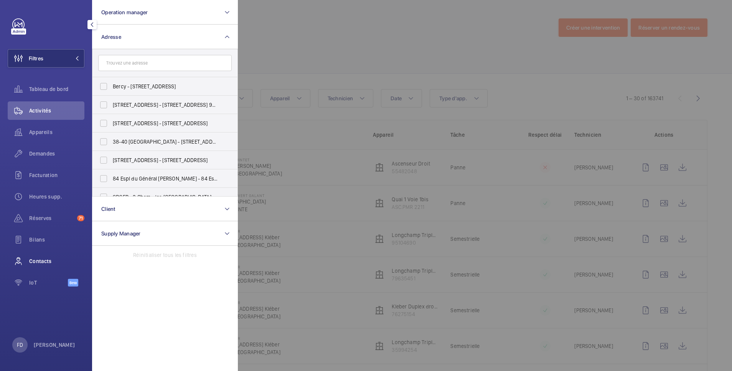
click at [34, 264] on span "Contacts" at bounding box center [56, 261] width 55 height 8
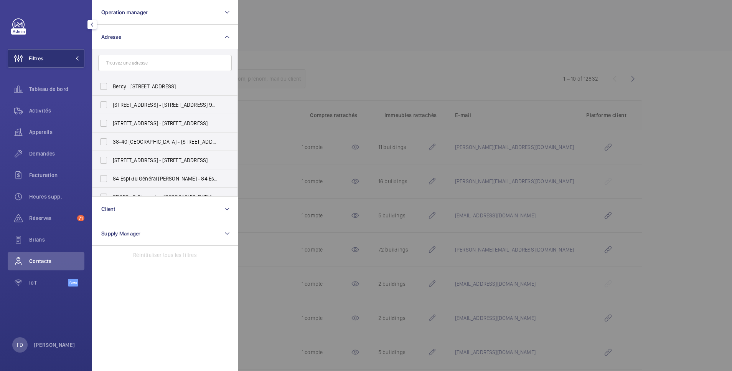
click at [300, 40] on div at bounding box center [604, 185] width 732 height 371
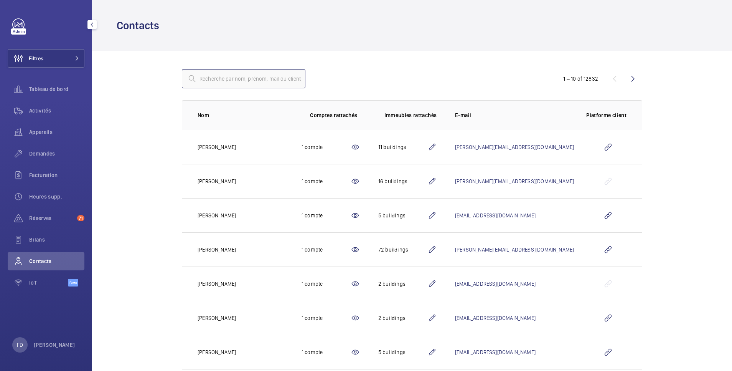
click at [211, 79] on input "text" at bounding box center [244, 78] width 124 height 19
paste input "Entretien maintenance DIMG"
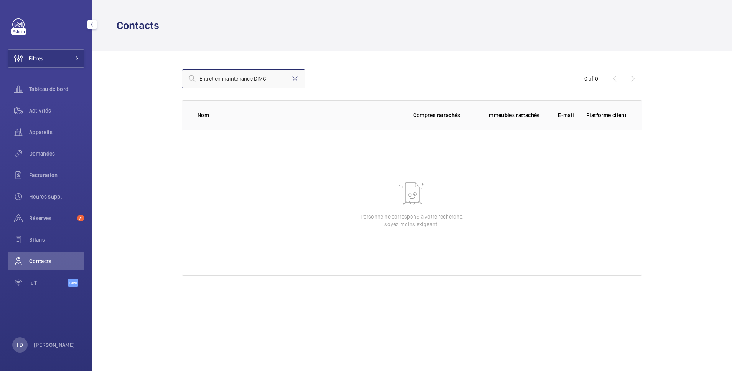
type input "Entretien maintenance DIMG"
click at [293, 78] on mat-icon at bounding box center [294, 78] width 9 height 9
click at [235, 82] on input "text" at bounding box center [244, 78] width 124 height 19
click at [206, 73] on input "entretienmaintenance.dimg@samusoc" at bounding box center [244, 78] width 124 height 19
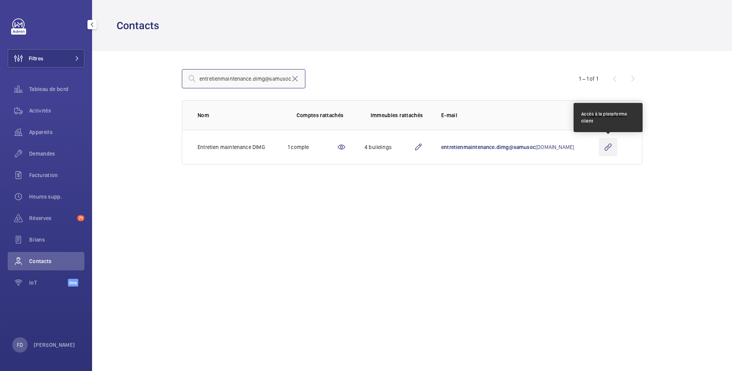
type input "entretienmaintenance.dimg@samusoc"
click at [609, 147] on wm-front-icon-button at bounding box center [608, 147] width 18 height 18
